Goal: Communication & Community: Answer question/provide support

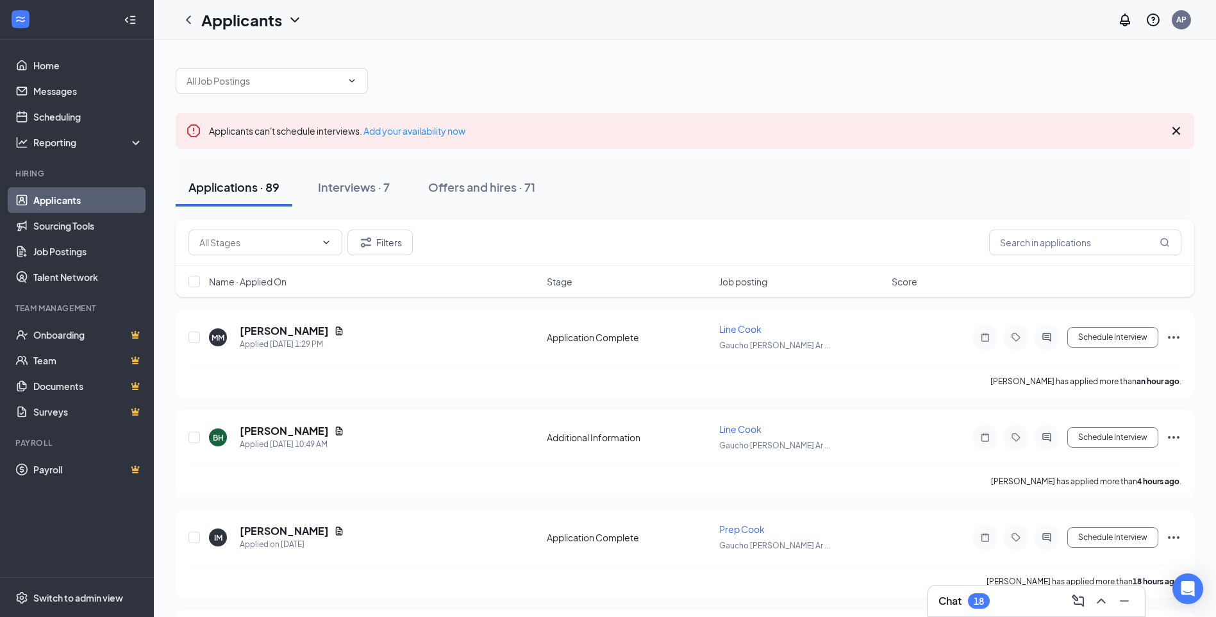
click at [979, 603] on div "18" at bounding box center [979, 601] width 10 height 11
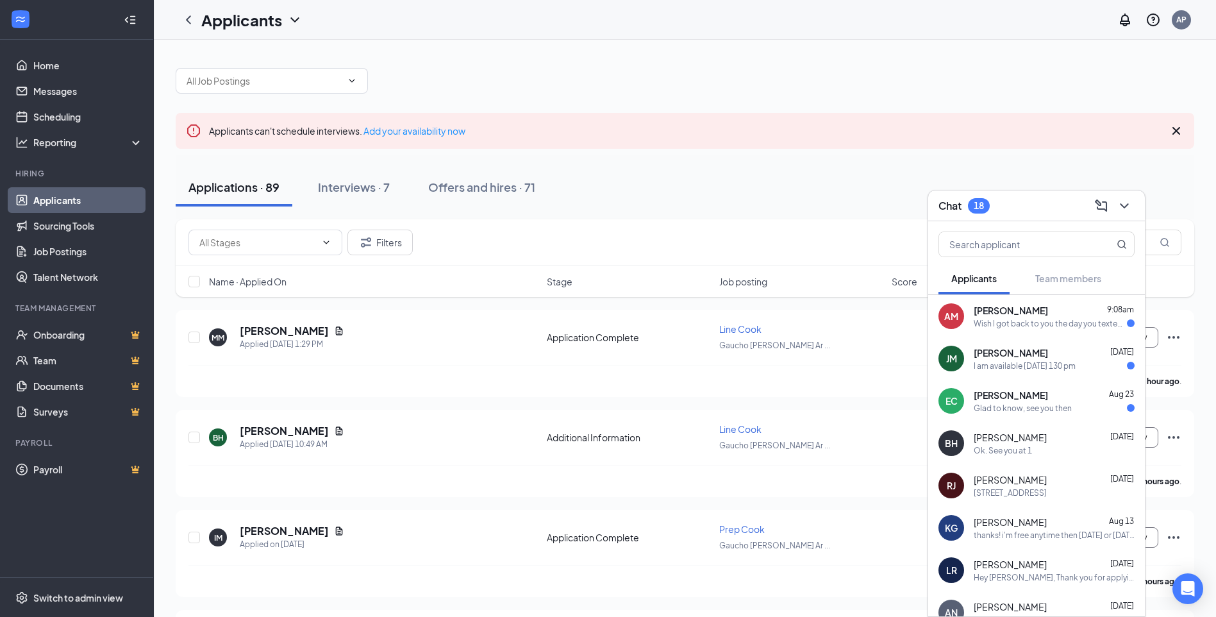
click at [1053, 405] on div "Glad to know, see you then" at bounding box center [1023, 408] width 98 height 11
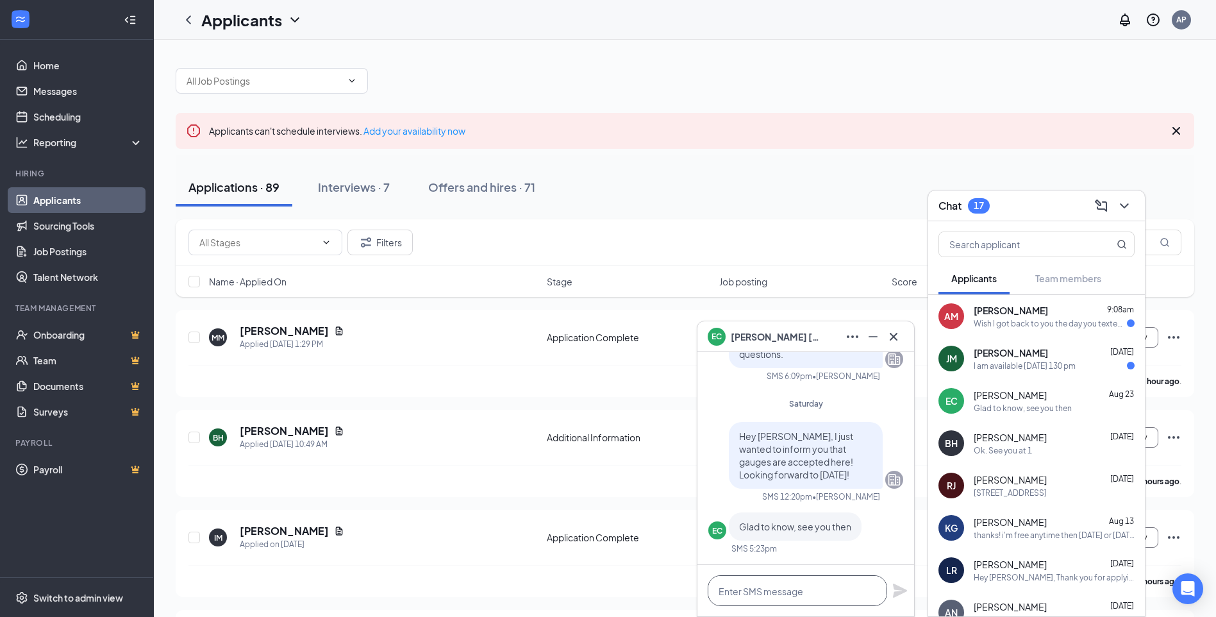
click at [789, 589] on textarea at bounding box center [798, 590] width 180 height 31
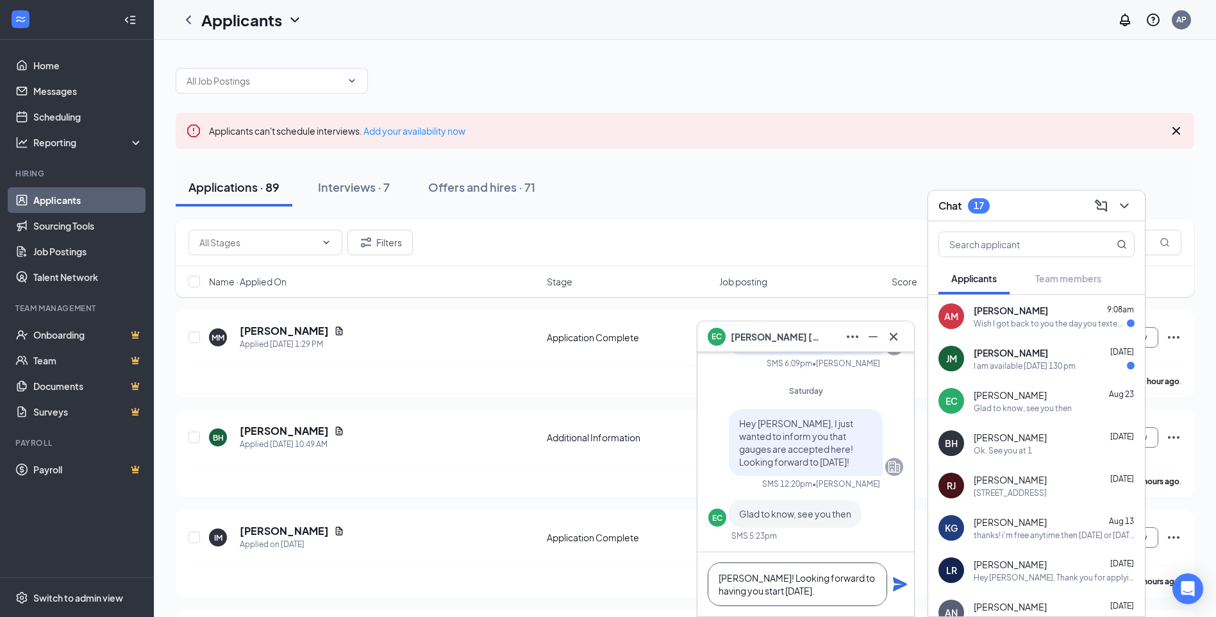
drag, startPoint x: 750, startPoint y: 580, endPoint x: 756, endPoint y: 583, distance: 7.2
click at [753, 582] on textarea "[PERSON_NAME]! Looking forward to having you start [DATE]." at bounding box center [798, 584] width 180 height 44
click at [836, 601] on textarea "[PERSON_NAME]! We are looking forward to having you start [DATE]." at bounding box center [798, 584] width 180 height 44
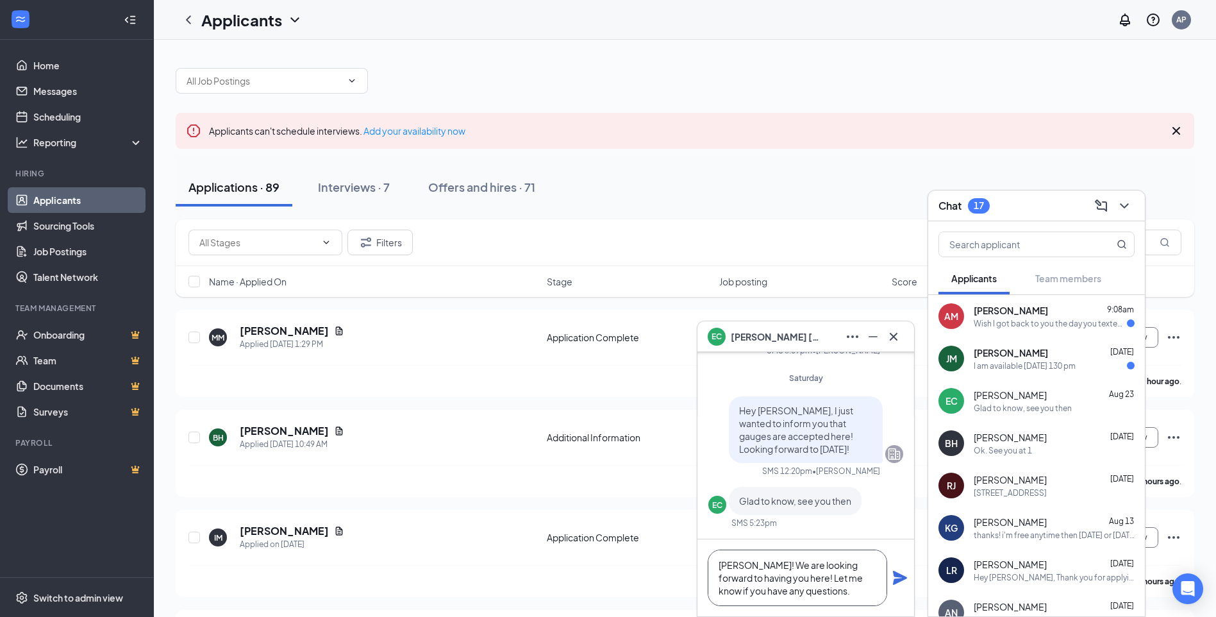
click at [742, 566] on textarea "[PERSON_NAME]! We are looking forward to having you here! Let me know if you ha…" at bounding box center [798, 577] width 180 height 56
type textarea "[PERSON_NAME], We are looking forward to having you here! Let me know if you ha…"
click at [903, 577] on icon "Plane" at bounding box center [900, 578] width 14 height 14
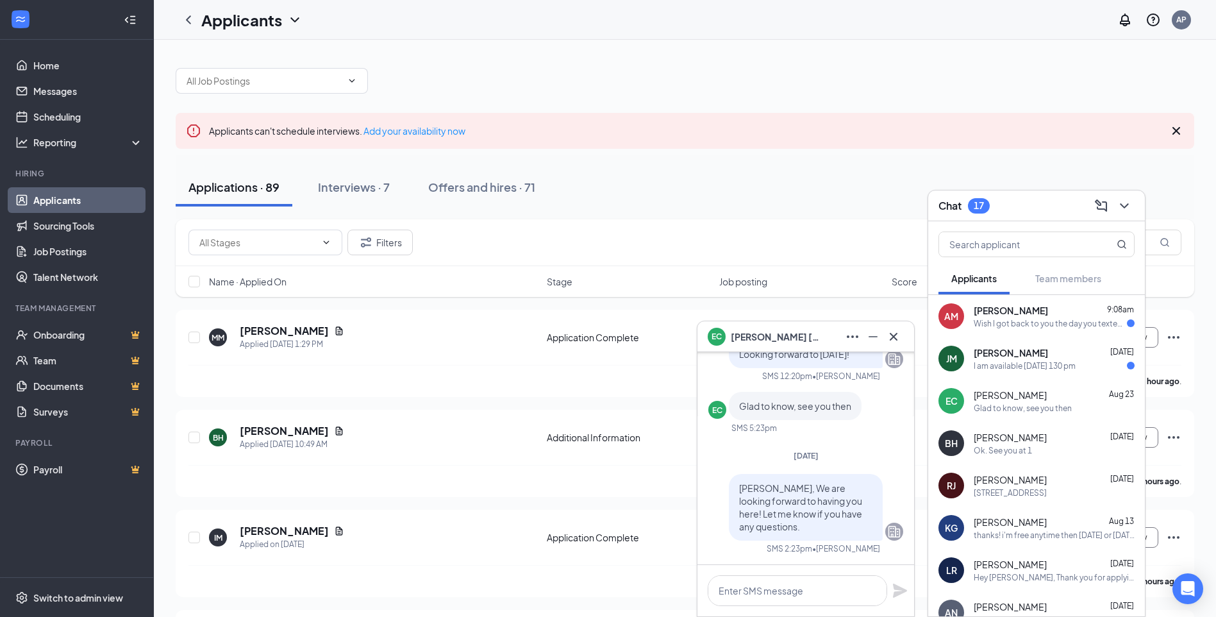
scroll to position [0, 0]
click at [894, 336] on icon "Cross" at bounding box center [894, 336] width 8 height 8
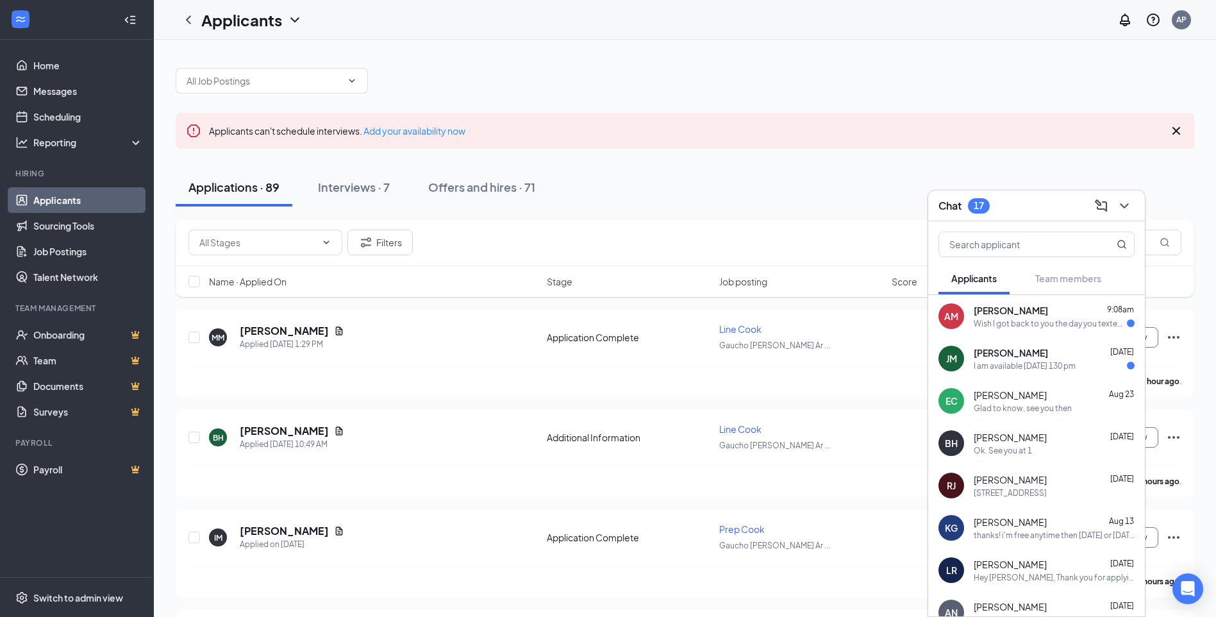
click at [1043, 359] on div "[PERSON_NAME] [DATE] I am available [DATE] 130 pm" at bounding box center [1054, 358] width 161 height 25
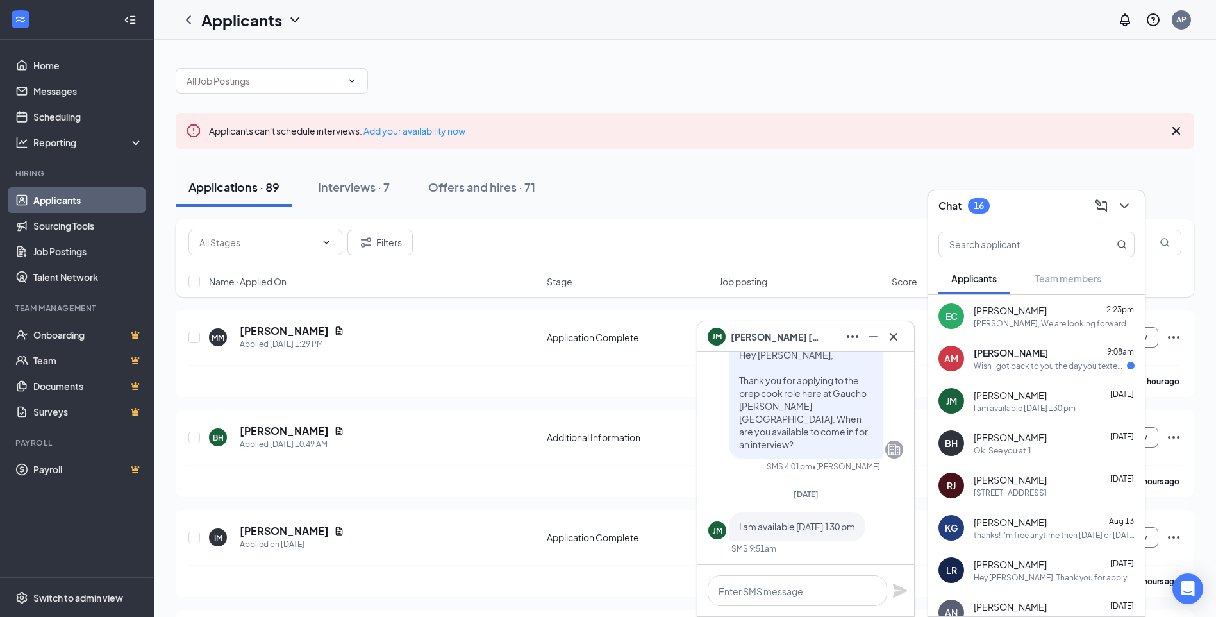
click at [1055, 373] on div "AM [PERSON_NAME] 9:08am Wish I got back to you the day you texted back but eith…" at bounding box center [1036, 358] width 217 height 42
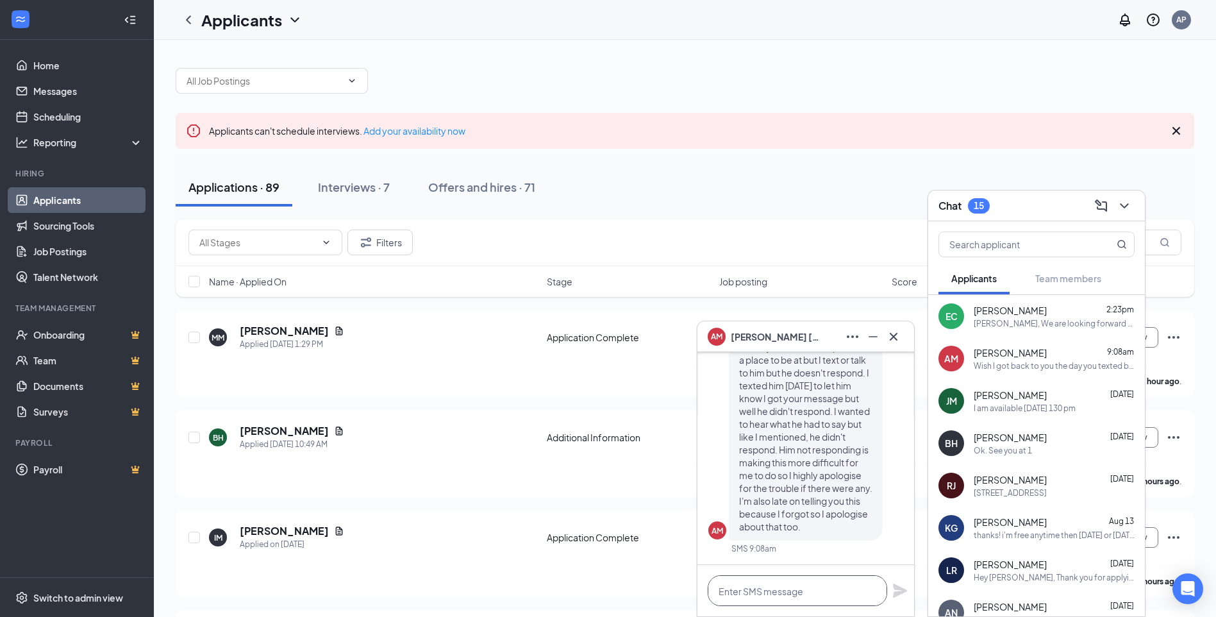
click at [825, 590] on textarea at bounding box center [798, 590] width 180 height 31
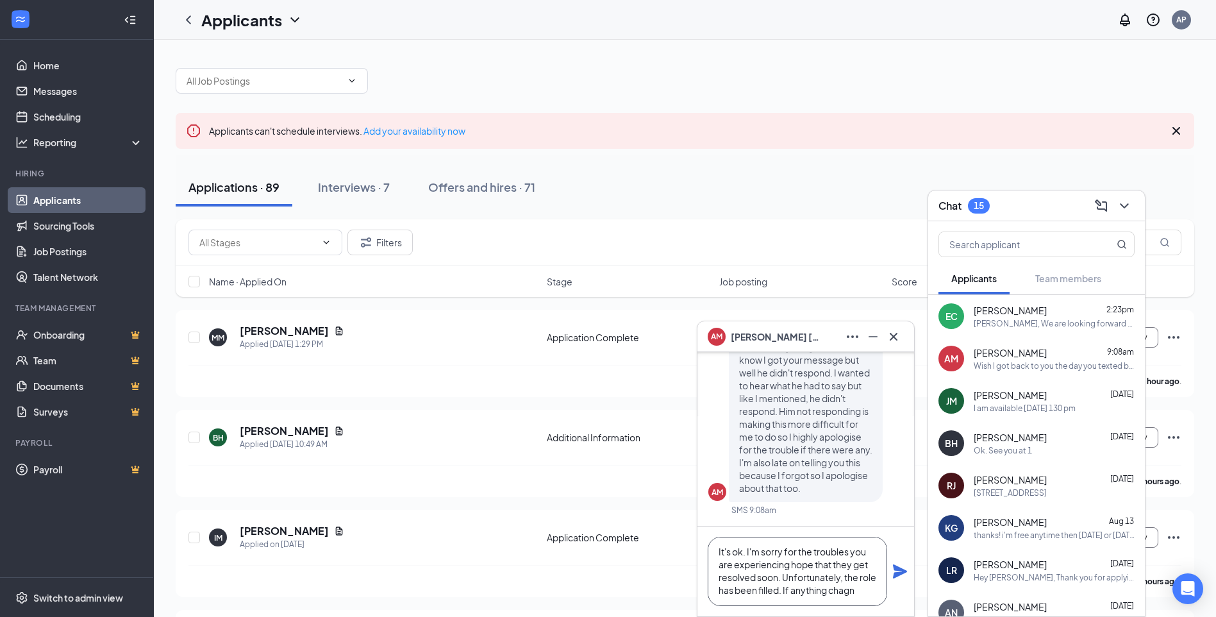
scroll to position [1, 0]
drag, startPoint x: 735, startPoint y: 568, endPoint x: 804, endPoint y: 576, distance: 69.7
click at [737, 568] on textarea "It's ok. I'm sorry for the troubles you are experiencing hope that they get res…" at bounding box center [798, 571] width 180 height 69
drag, startPoint x: 862, startPoint y: 591, endPoint x: 848, endPoint y: 591, distance: 14.8
click at [861, 591] on textarea "It's ok. I'm sorry for the troubles you are experiencing hope that they get res…" at bounding box center [798, 571] width 180 height 69
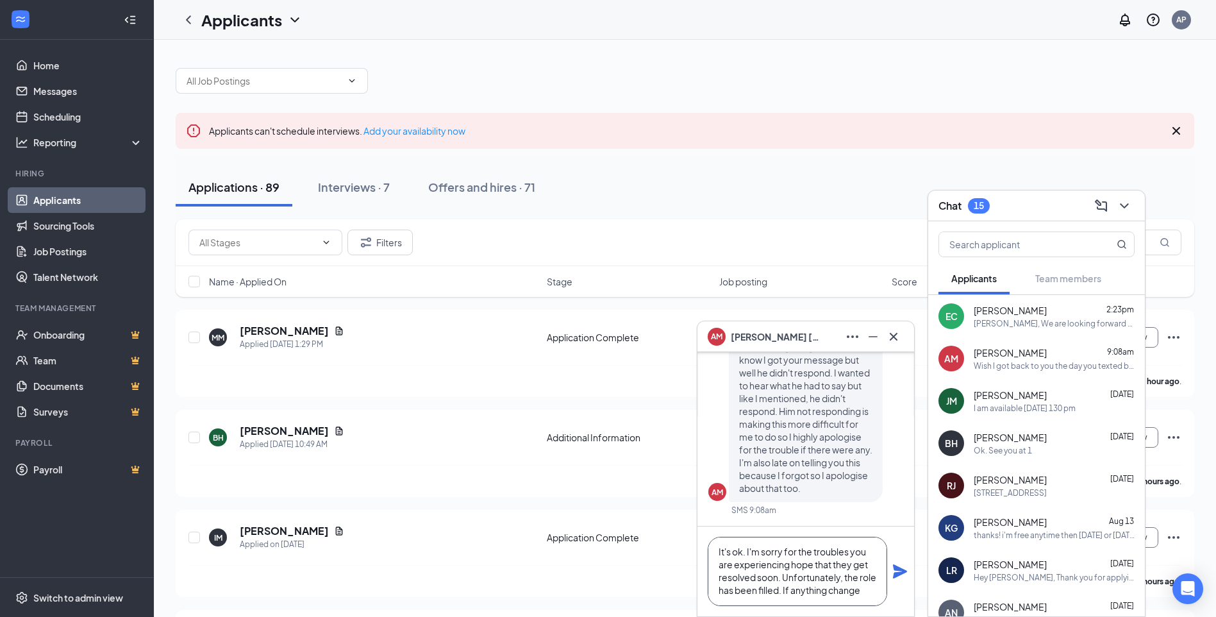
scroll to position [13, 0]
click at [878, 588] on textarea "It's ok. I'm sorry for the troubles you are experiencing hope that they get res…" at bounding box center [798, 571] width 180 height 69
type textarea "It's ok. I'm sorry for the troubles you are experiencing hope that they get res…"
click at [903, 570] on icon "Plane" at bounding box center [900, 571] width 14 height 14
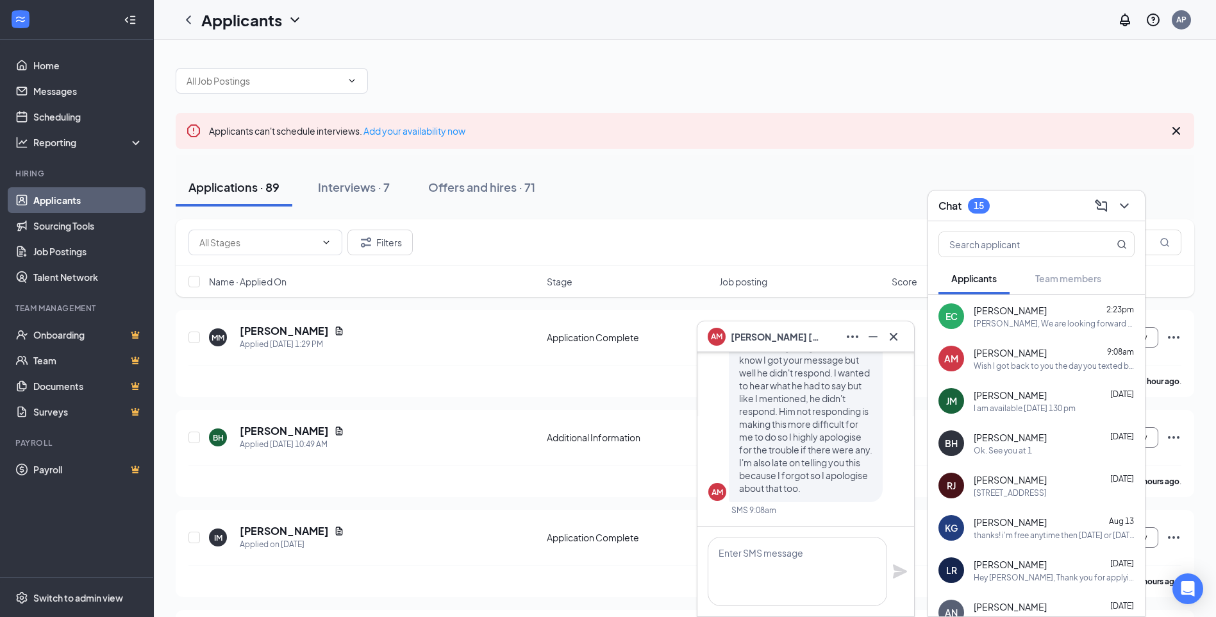
scroll to position [0, 0]
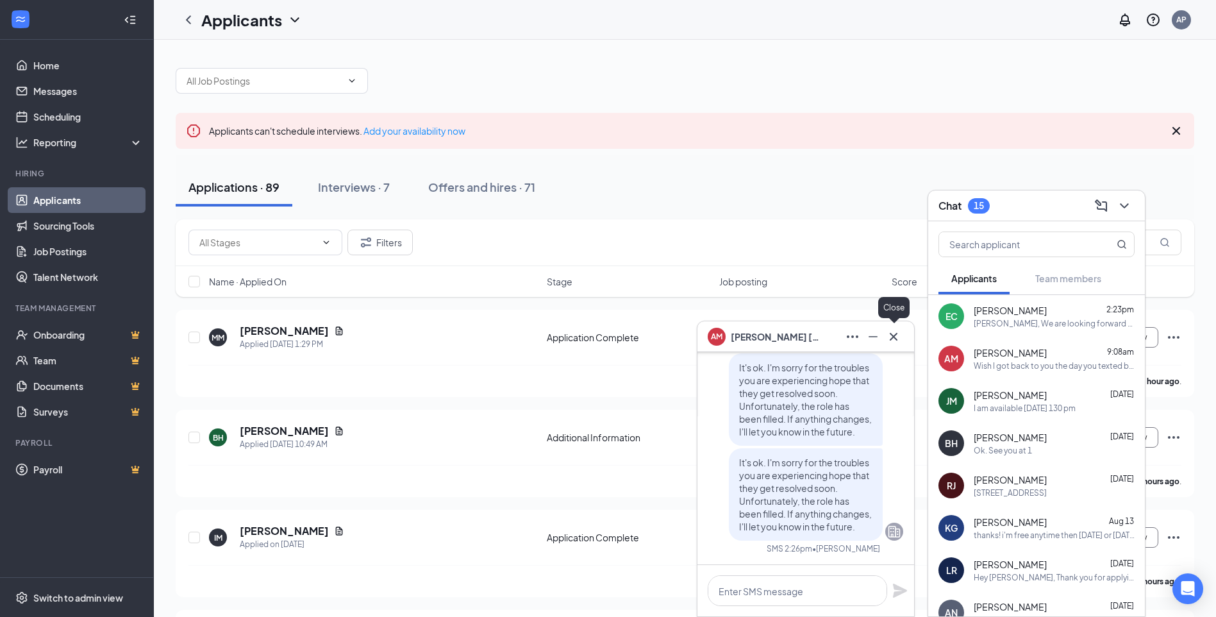
click at [895, 336] on icon "Cross" at bounding box center [893, 336] width 15 height 15
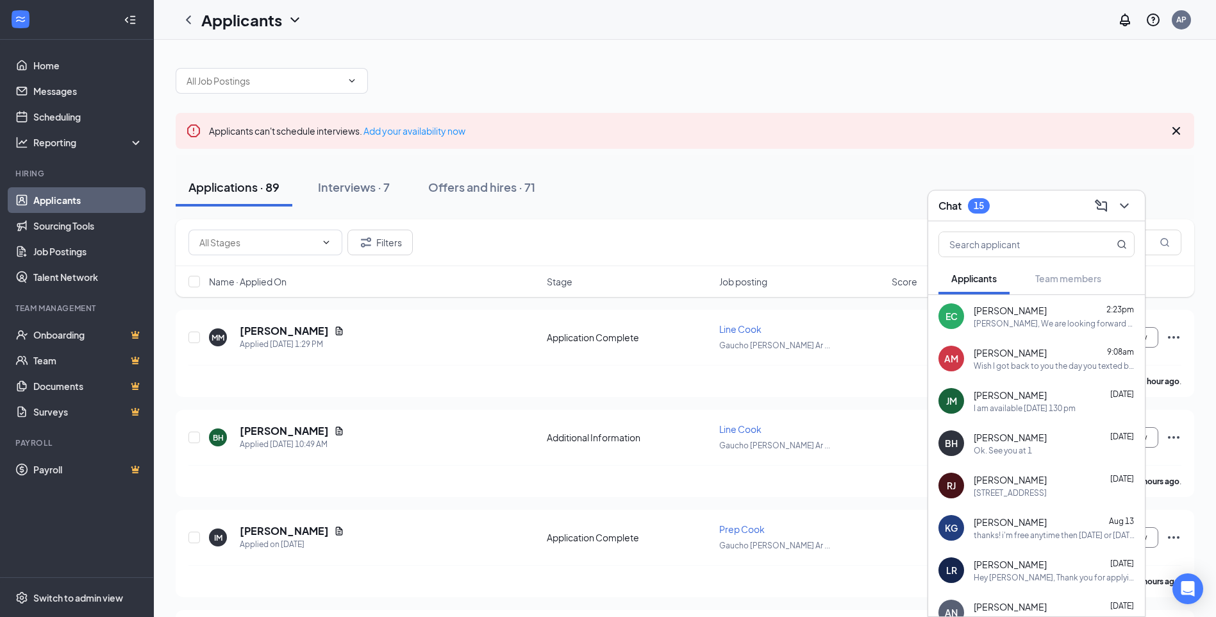
click at [1175, 131] on icon "Cross" at bounding box center [1176, 130] width 15 height 15
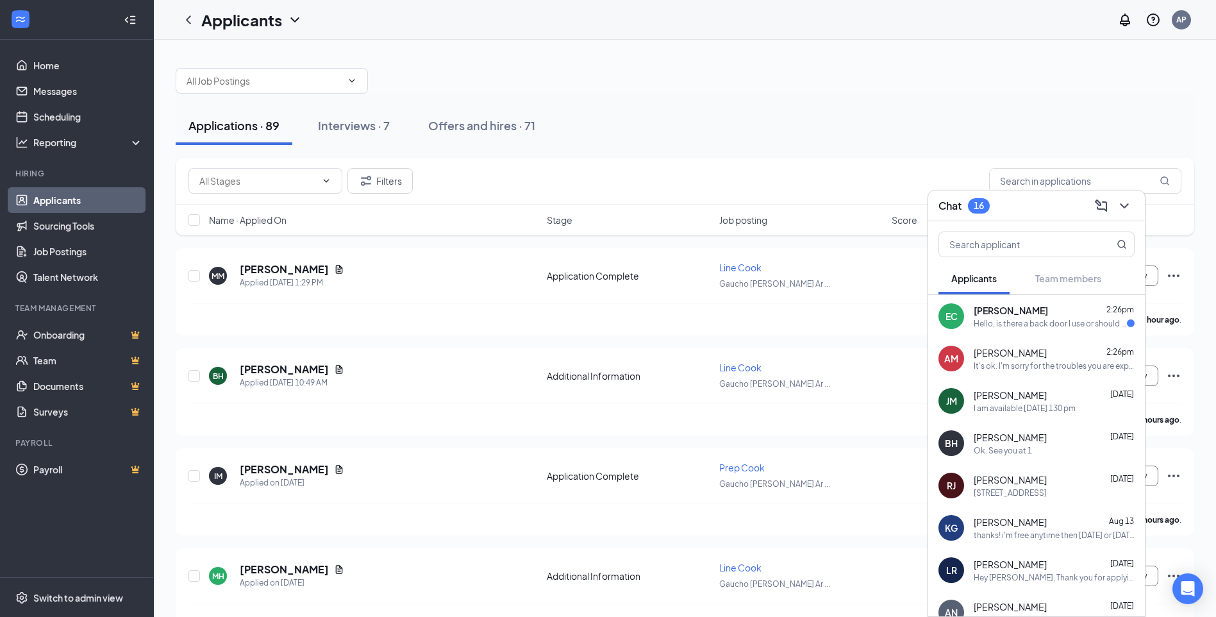
click at [1066, 326] on div "Hello, is there a back door I use or should I come through the front?" at bounding box center [1050, 323] width 153 height 11
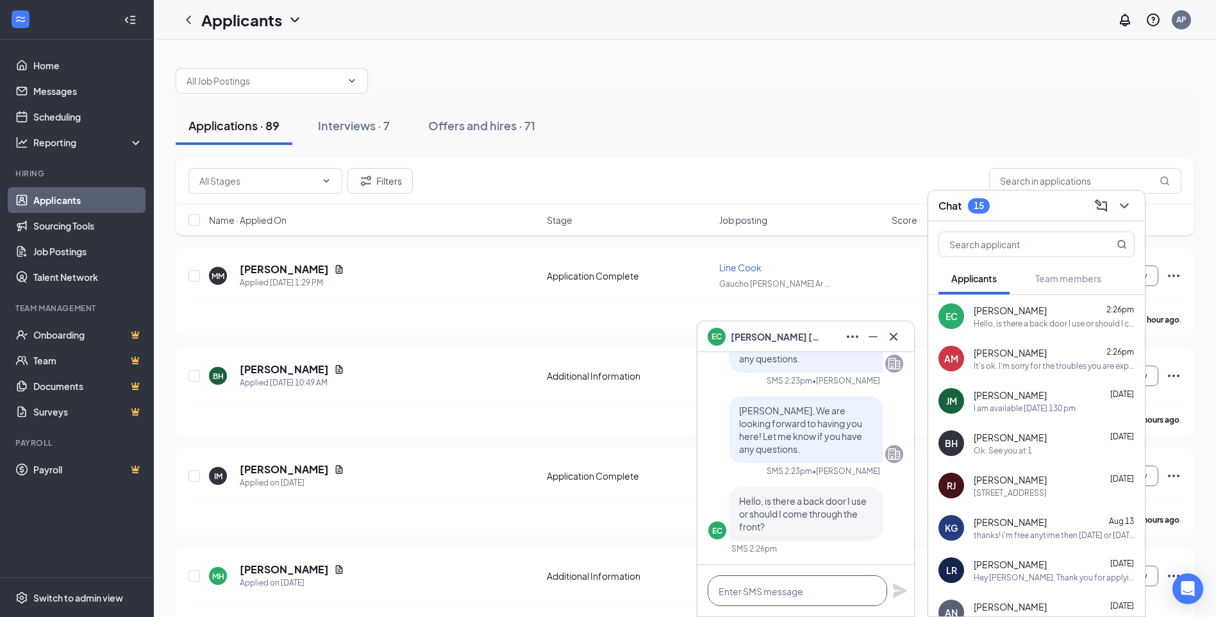
click at [818, 594] on textarea at bounding box center [798, 590] width 180 height 31
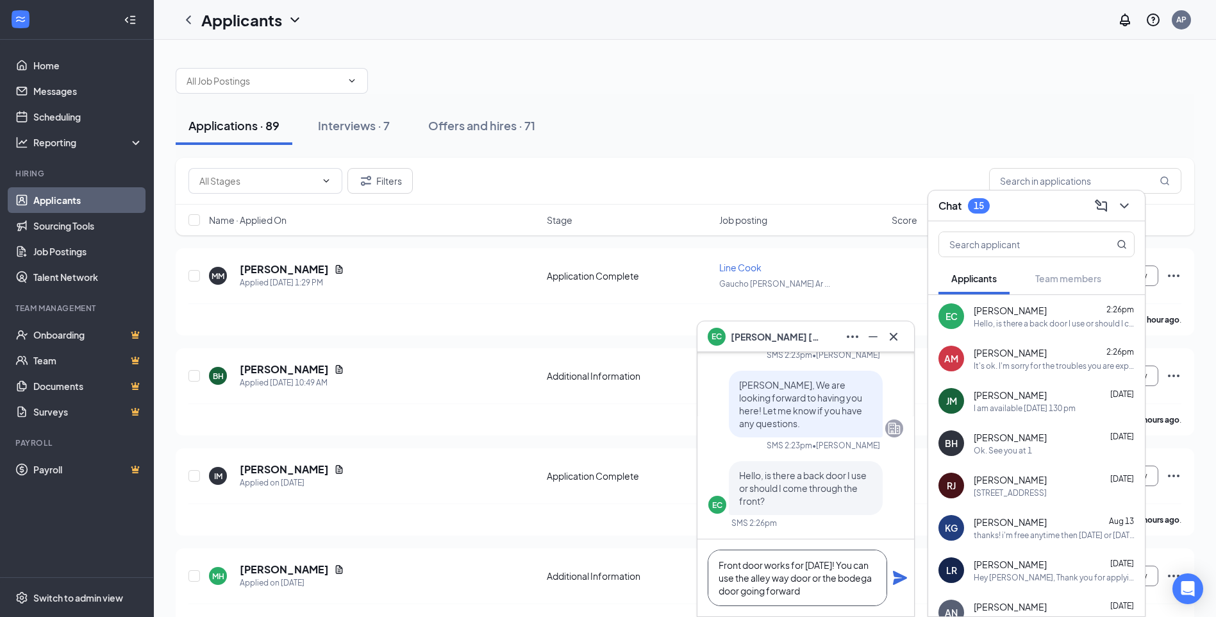
type textarea "Front door works for [DATE]! You can use the alley way door or the bodega door …"
click at [893, 580] on icon "Plane" at bounding box center [900, 577] width 15 height 15
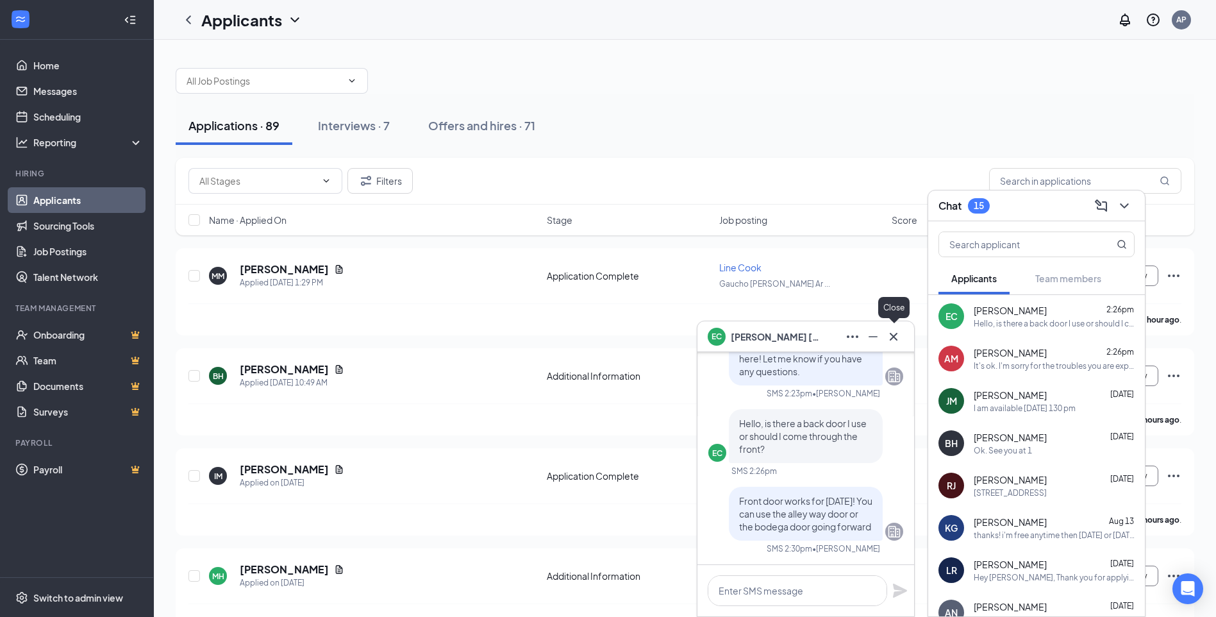
scroll to position [0, 0]
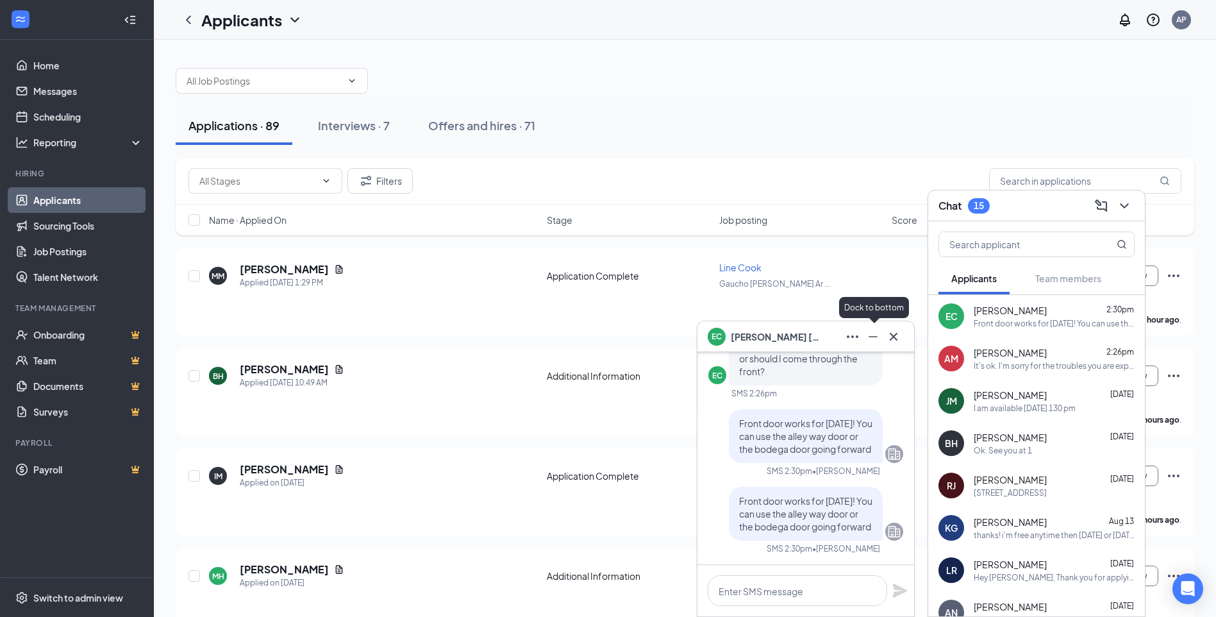
click at [870, 337] on icon "Minimize" at bounding box center [873, 336] width 15 height 15
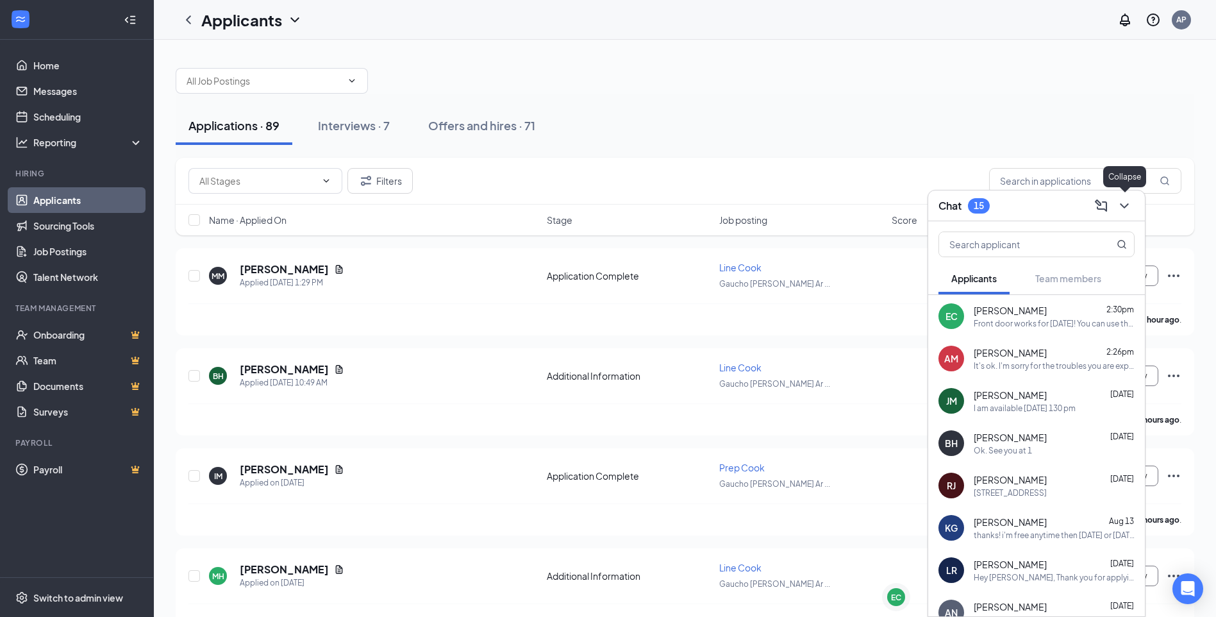
click at [1124, 209] on icon "ChevronDown" at bounding box center [1124, 205] width 15 height 15
